Goal: Book appointment/travel/reservation

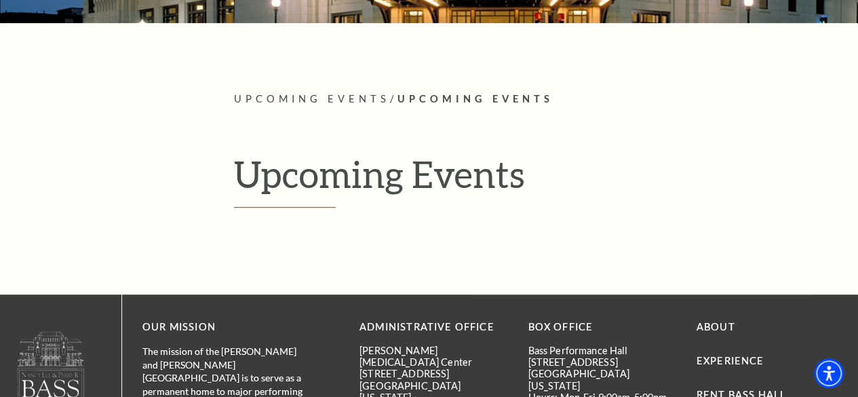
scroll to position [271, 0]
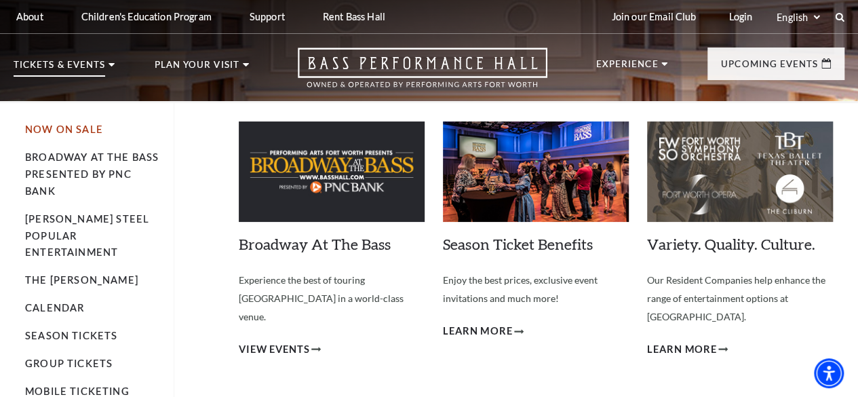
click at [67, 134] on link "Now On Sale" at bounding box center [64, 129] width 78 height 12
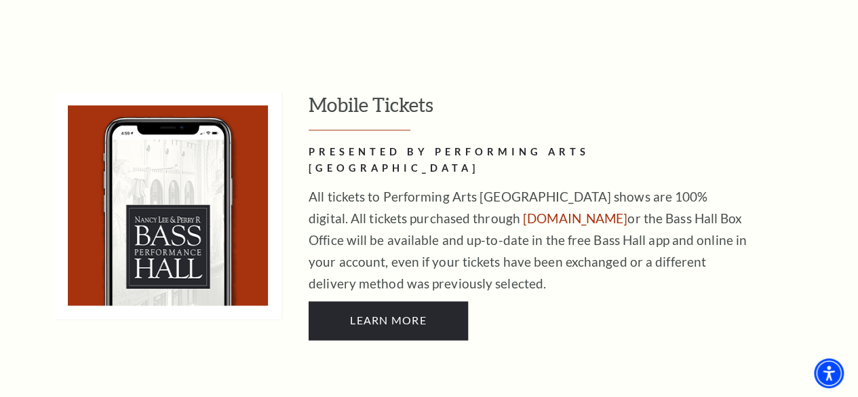
scroll to position [814, 0]
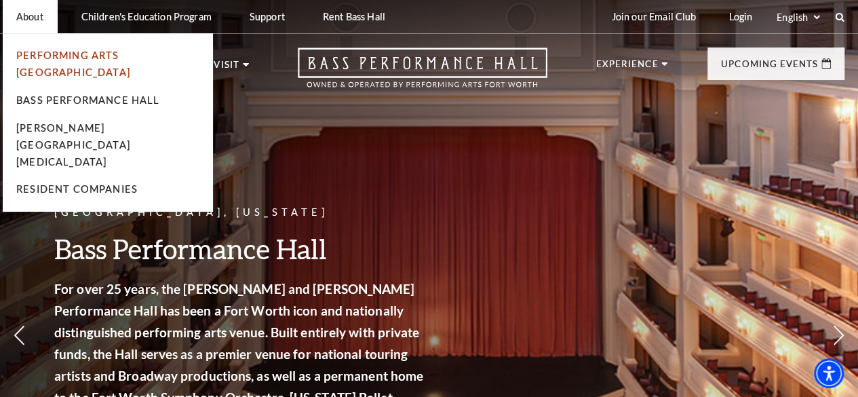
click at [130, 58] on link "Performing Arts [GEOGRAPHIC_DATA]" at bounding box center [73, 64] width 114 height 28
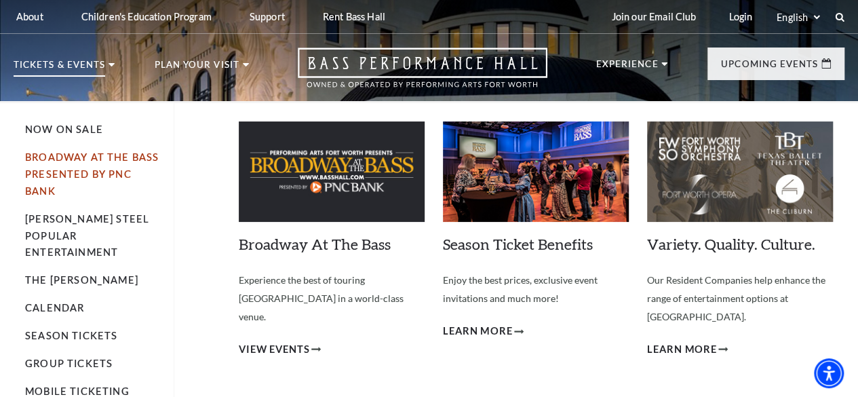
click at [83, 163] on link "Broadway At The Bass presented by PNC Bank" at bounding box center [92, 173] width 134 height 45
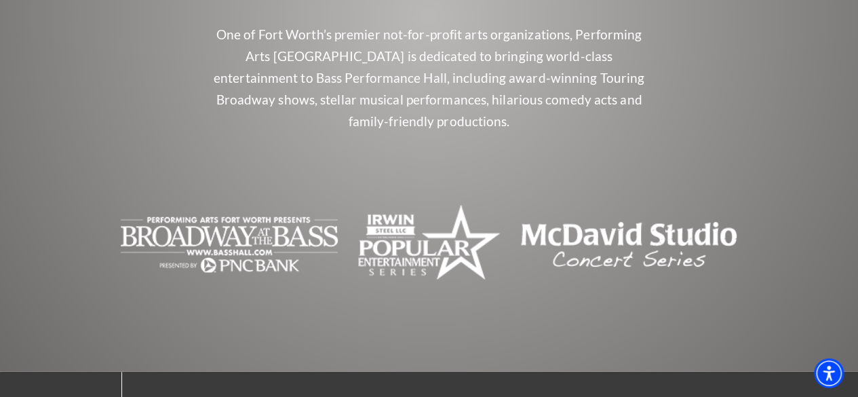
scroll to position [1424, 0]
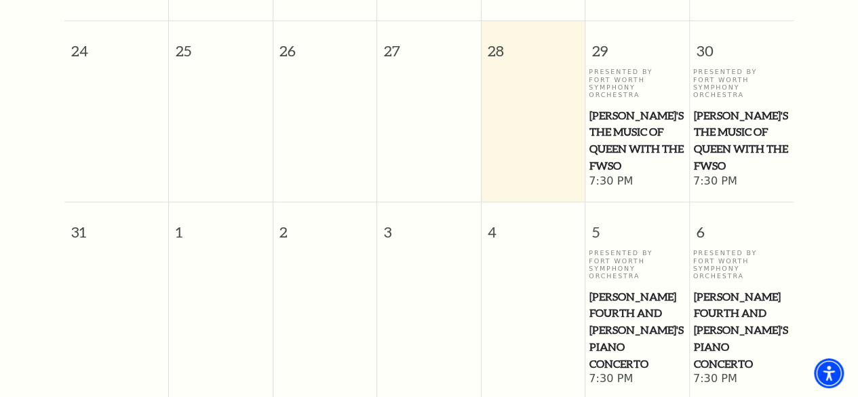
scroll to position [594, 0]
click at [640, 262] on p "Presented By Fort Worth Symphony Orchestra" at bounding box center [637, 264] width 97 height 31
click at [739, 135] on span "[PERSON_NAME]'s The Music of Queen with the FWSO" at bounding box center [742, 140] width 96 height 67
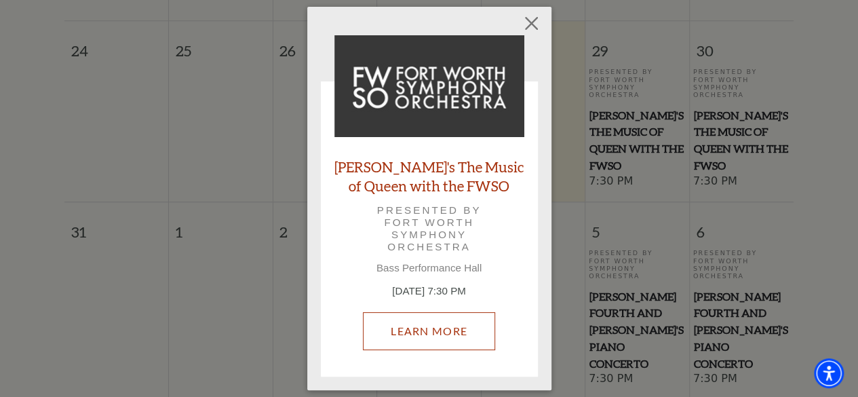
click at [460, 328] on link "Learn More" at bounding box center [429, 331] width 132 height 38
